Goal: Find specific page/section: Find specific page/section

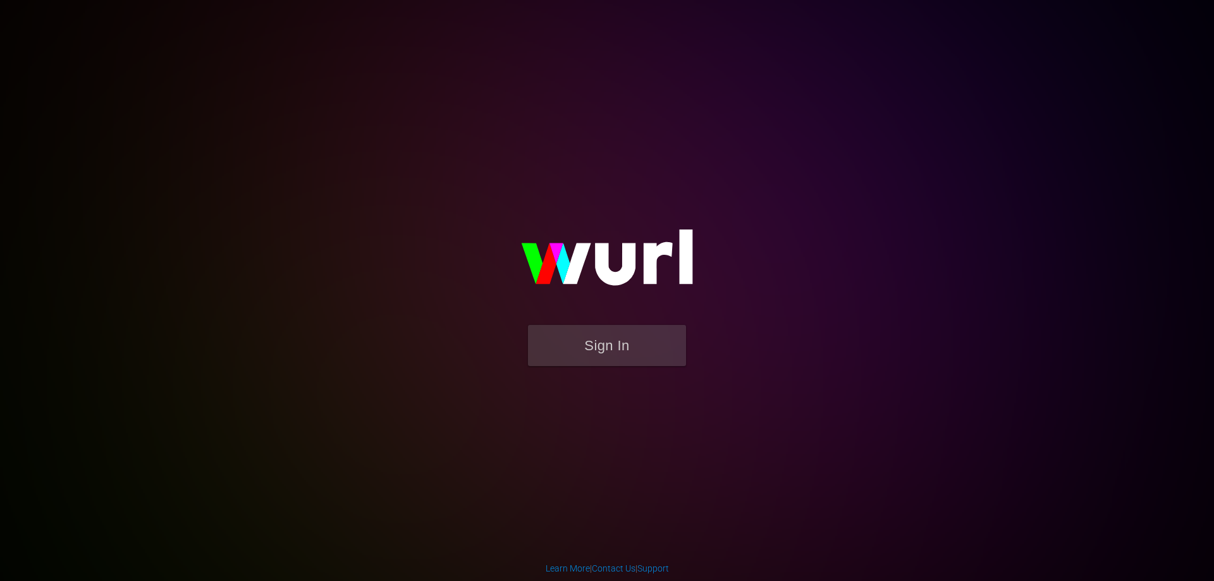
click at [642, 369] on form "Sign In" at bounding box center [607, 352] width 253 height 54
click at [650, 347] on button "Sign In" at bounding box center [607, 345] width 158 height 41
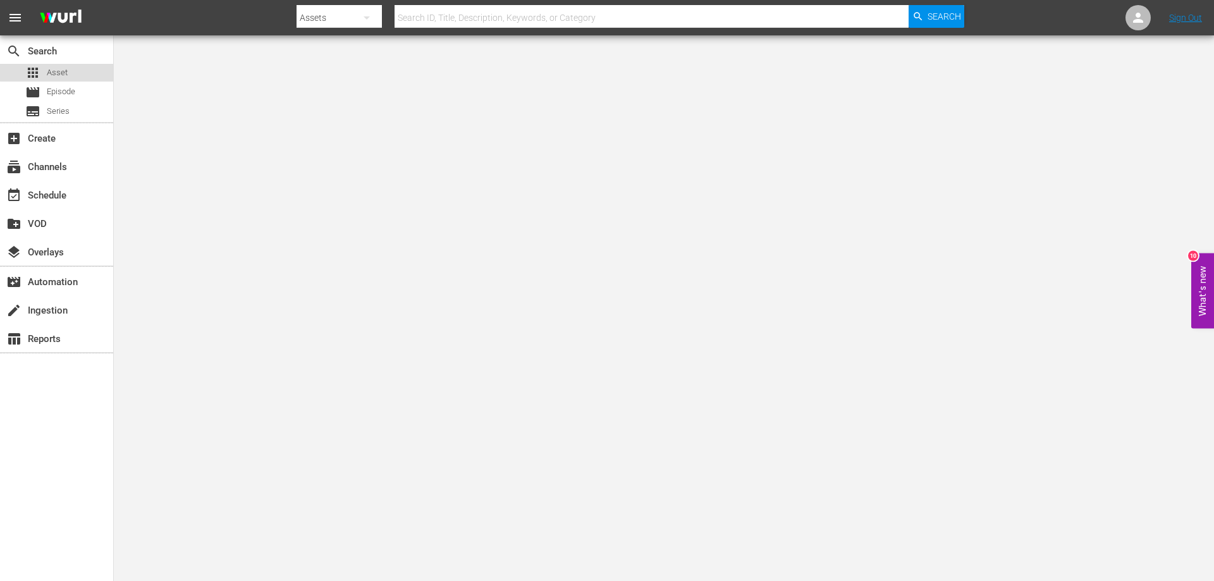
click at [61, 71] on span "Asset" at bounding box center [57, 72] width 21 height 13
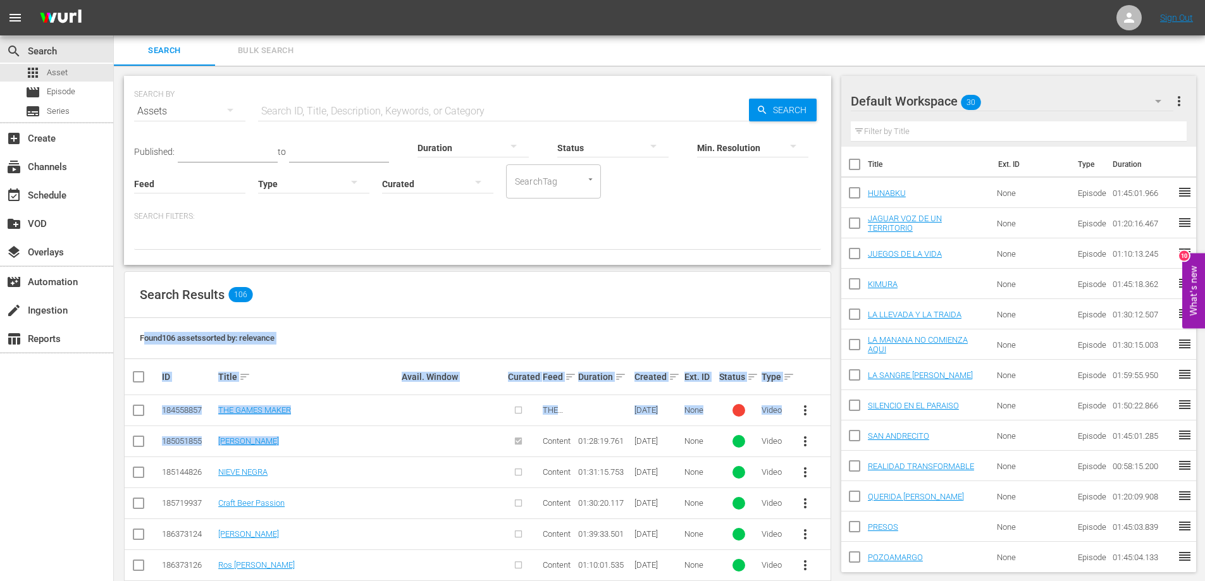
drag, startPoint x: 145, startPoint y: 337, endPoint x: 421, endPoint y: 446, distance: 296.4
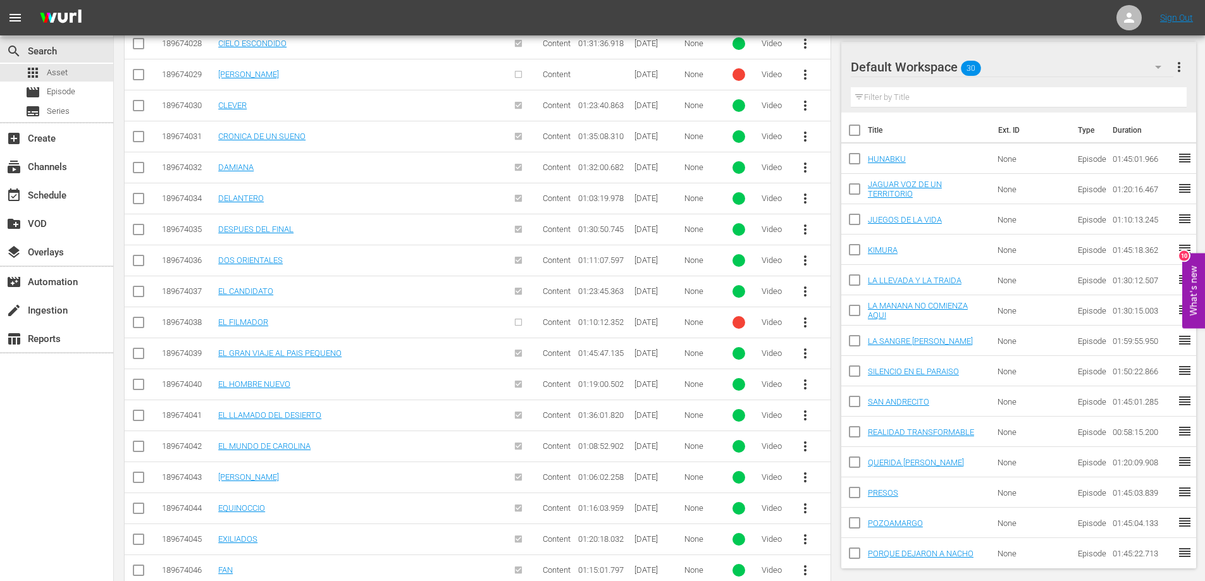
scroll to position [3122, 0]
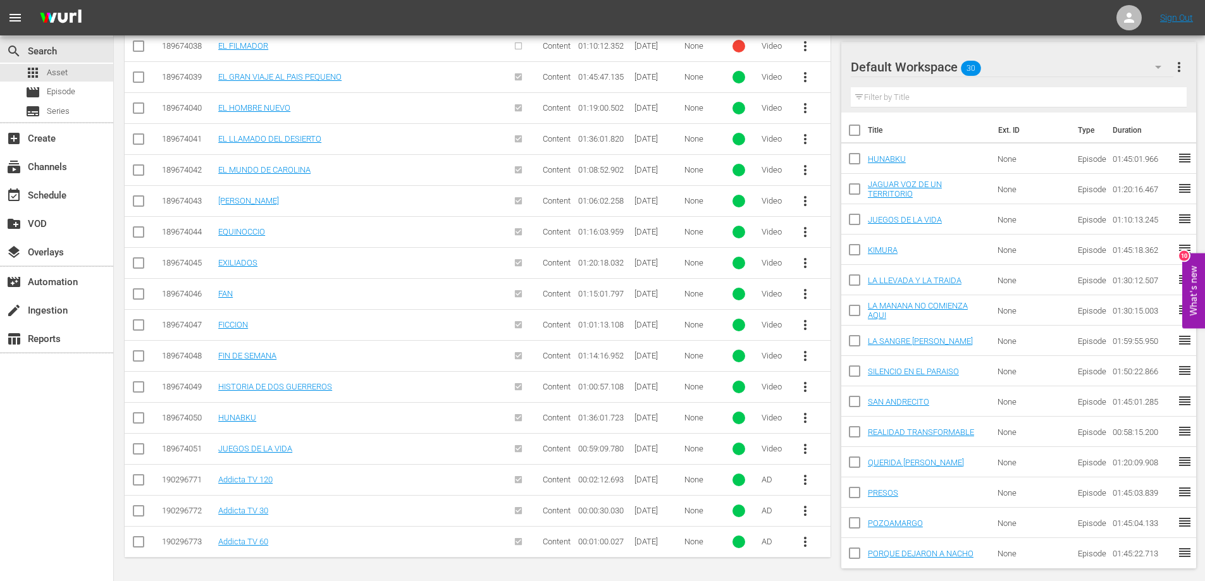
copy div "ound 106 assets sorted by: relevance ID Title sort Avail. Window Curated Feed s…"
click at [4, 433] on div "search Search apps Asset movie Episode subtitles Series add_box Create subscrip…" at bounding box center [57, 325] width 114 height 581
